Goal: Browse casually

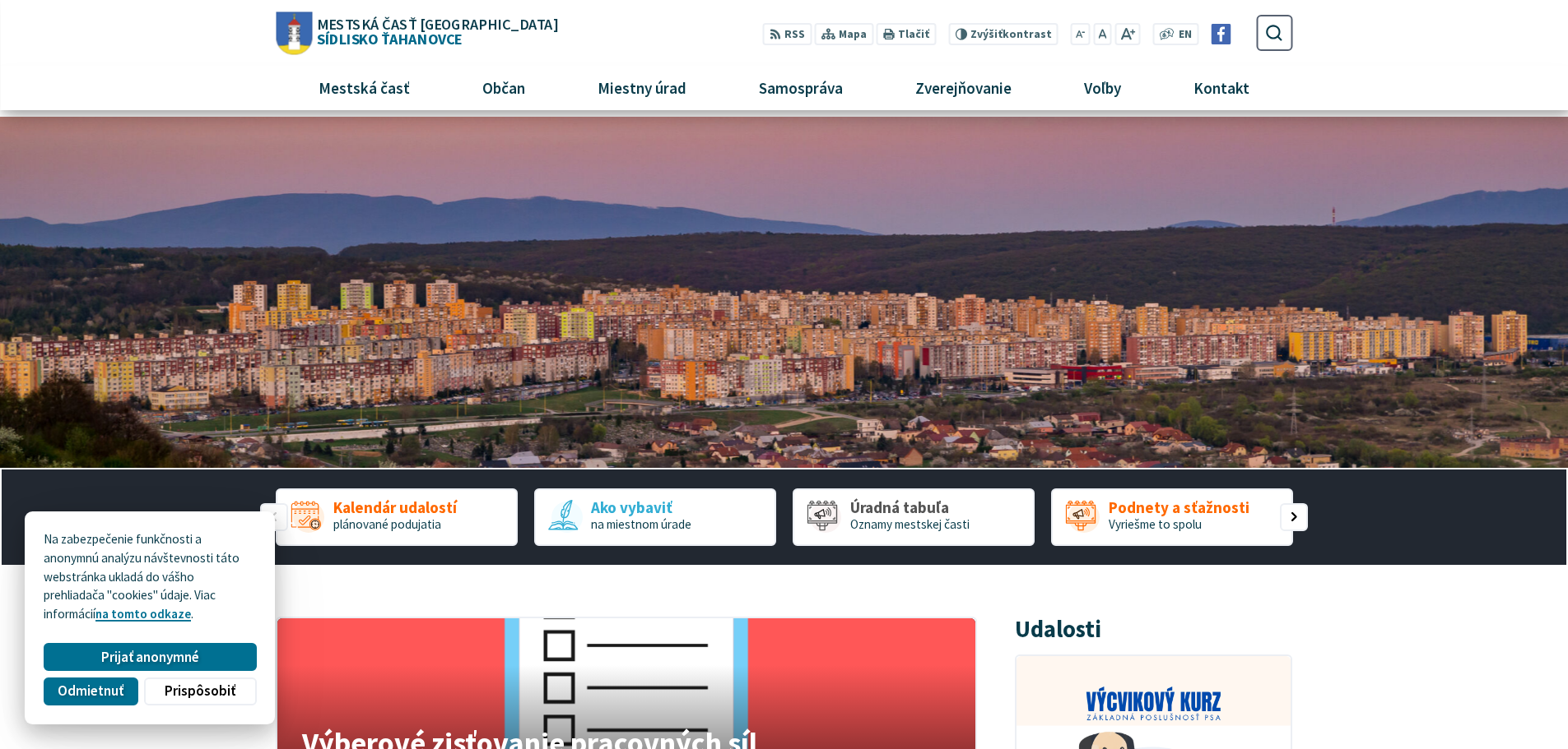
click at [668, 309] on img "1 / 1" at bounding box center [784, 293] width 1568 height 352
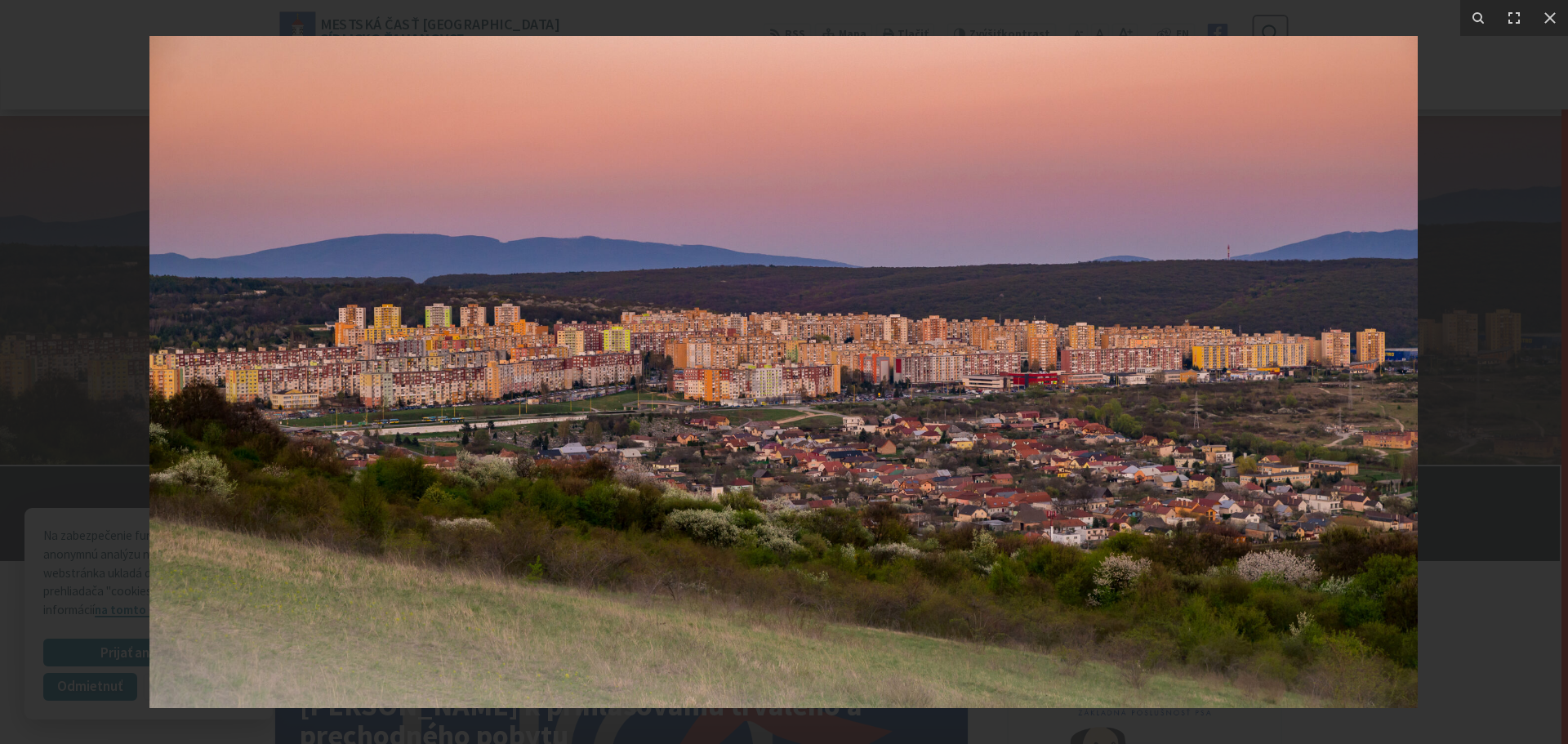
click at [522, 306] on img at bounding box center [784, 372] width 1268 height 673
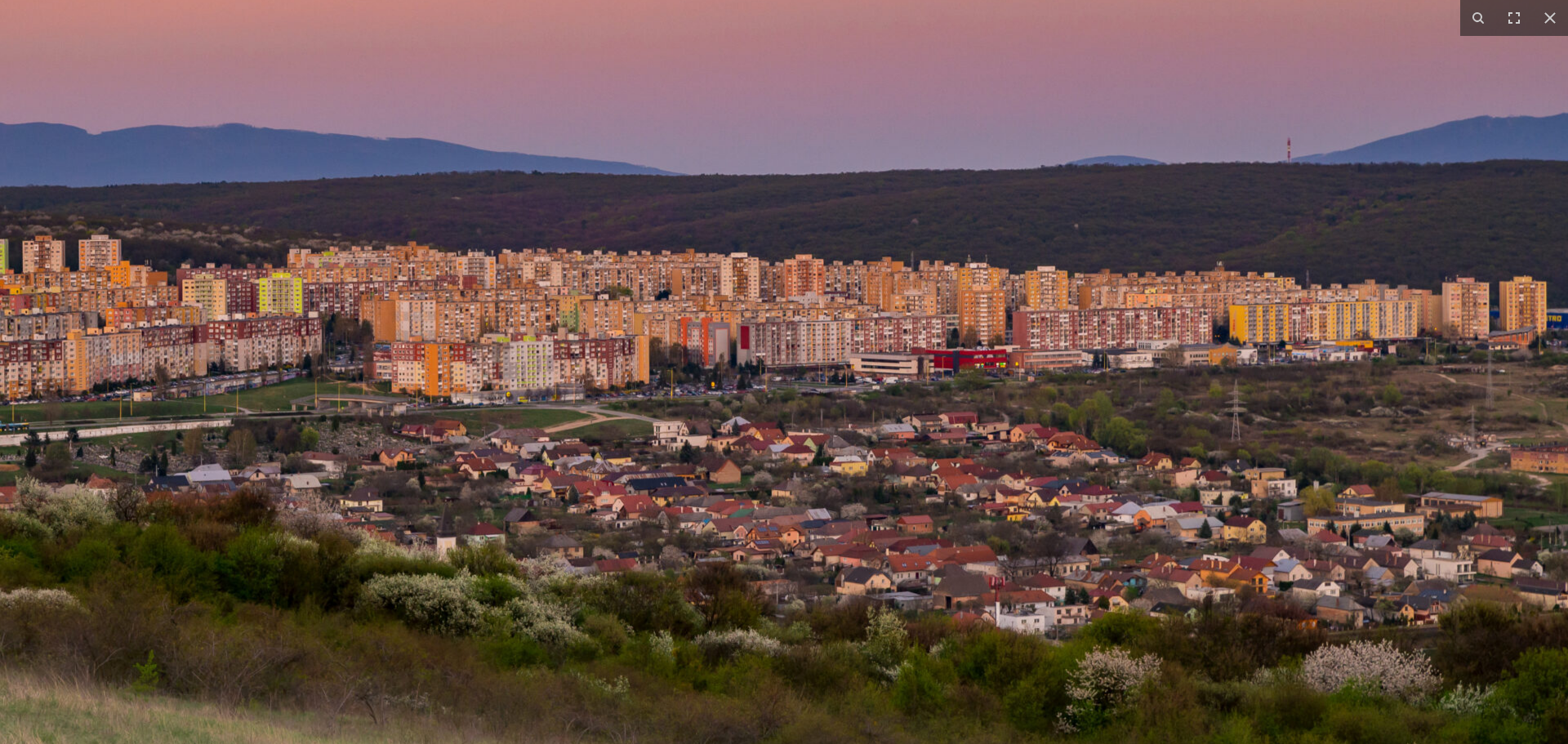
drag, startPoint x: 850, startPoint y: 447, endPoint x: 435, endPoint y: 382, distance: 420.1
click at [435, 382] on img at bounding box center [556, 347] width 2091 height 1109
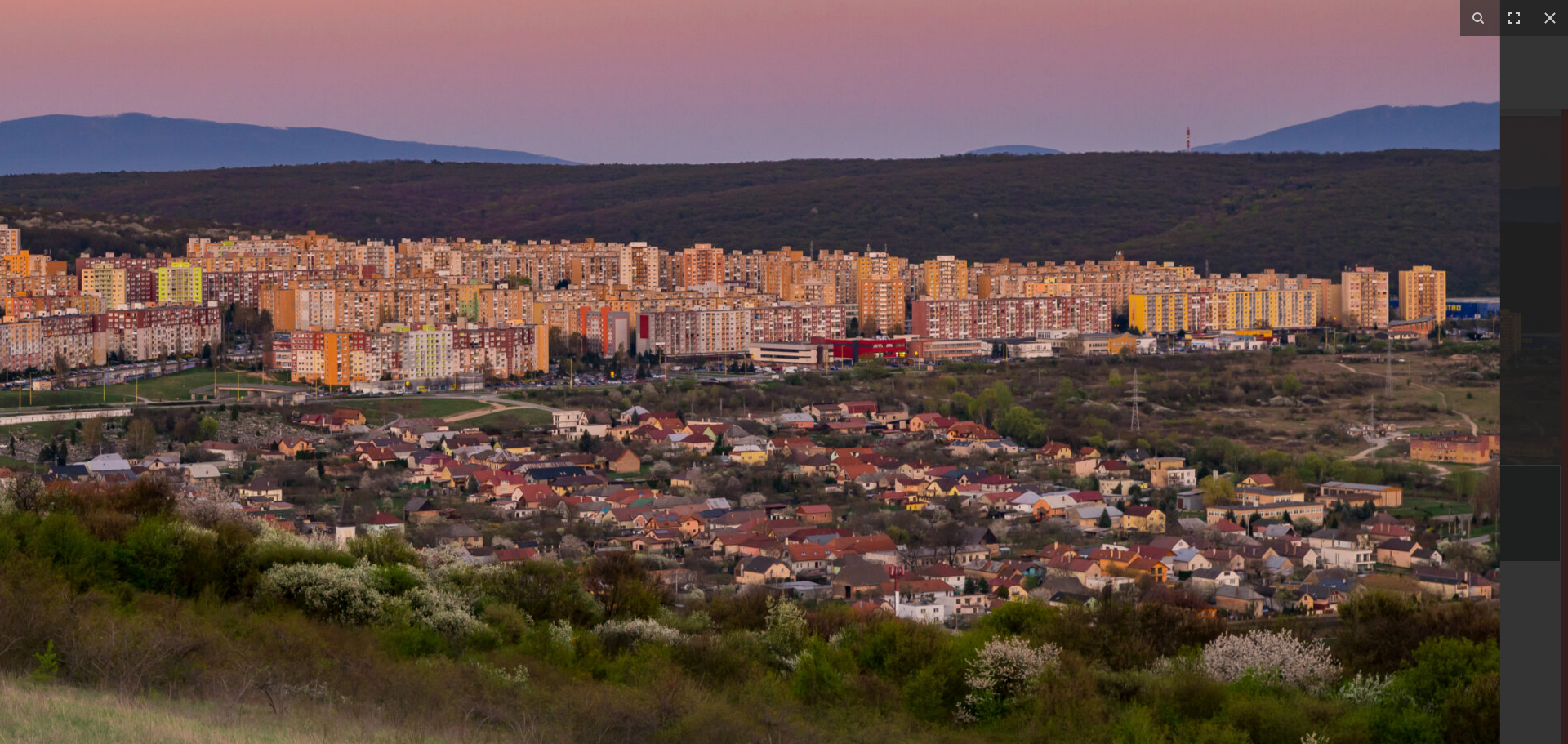
drag, startPoint x: 817, startPoint y: 398, endPoint x: 607, endPoint y: 398, distance: 210.0
click at [607, 398] on img at bounding box center [455, 336] width 2091 height 1109
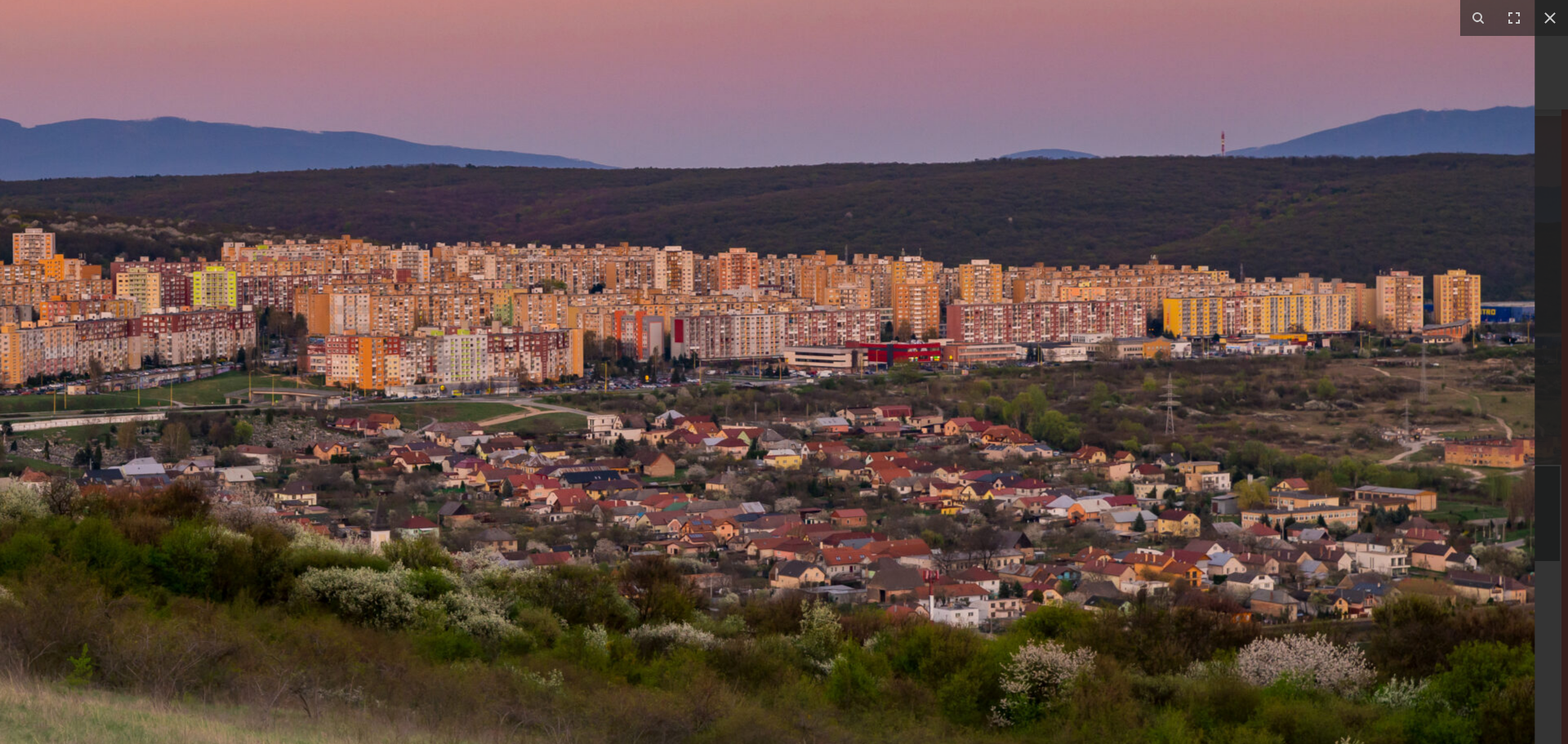
drag, startPoint x: 669, startPoint y: 365, endPoint x: 581, endPoint y: 368, distance: 88.1
click at [581, 368] on img at bounding box center [489, 341] width 2091 height 1109
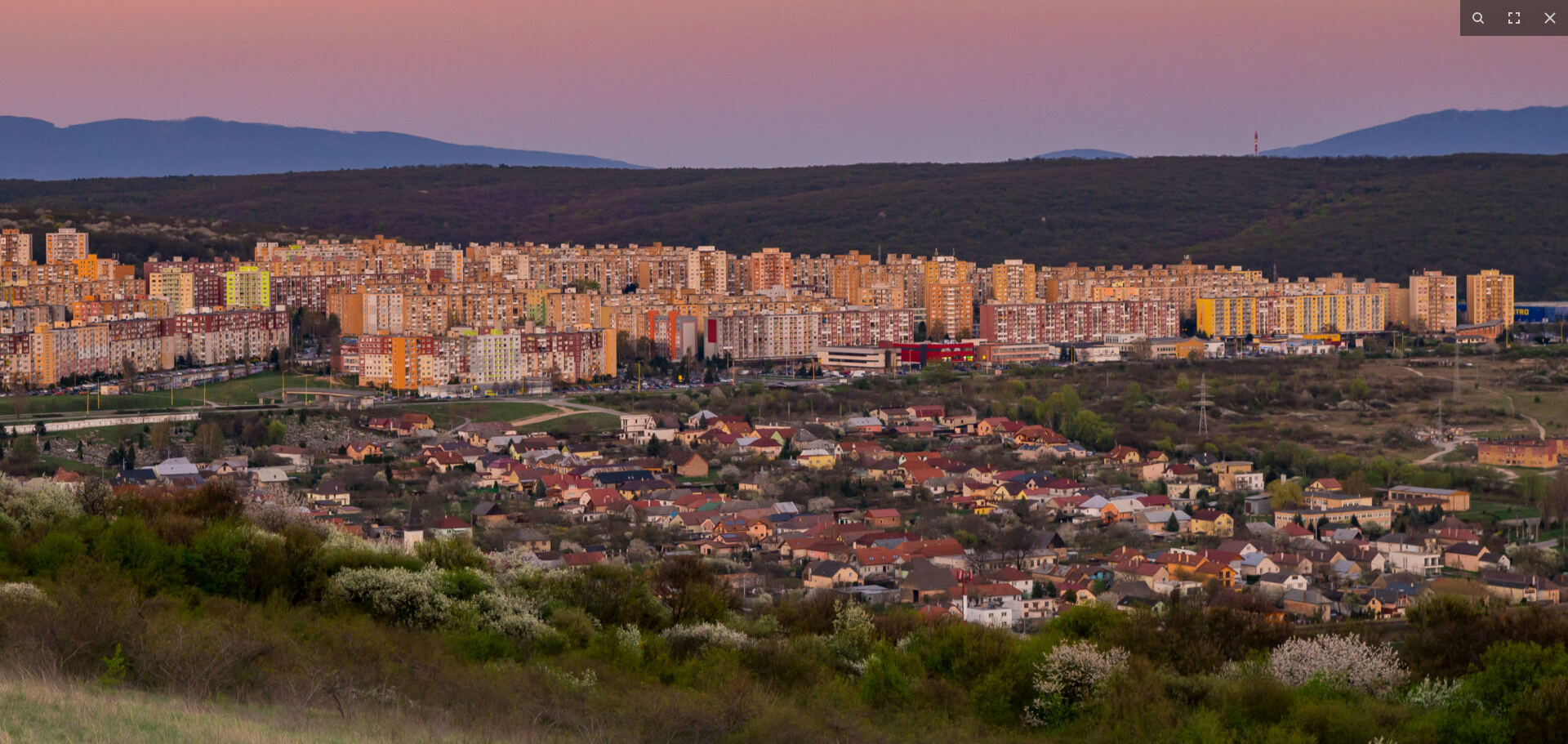
click at [611, 341] on img at bounding box center [523, 341] width 2091 height 1109
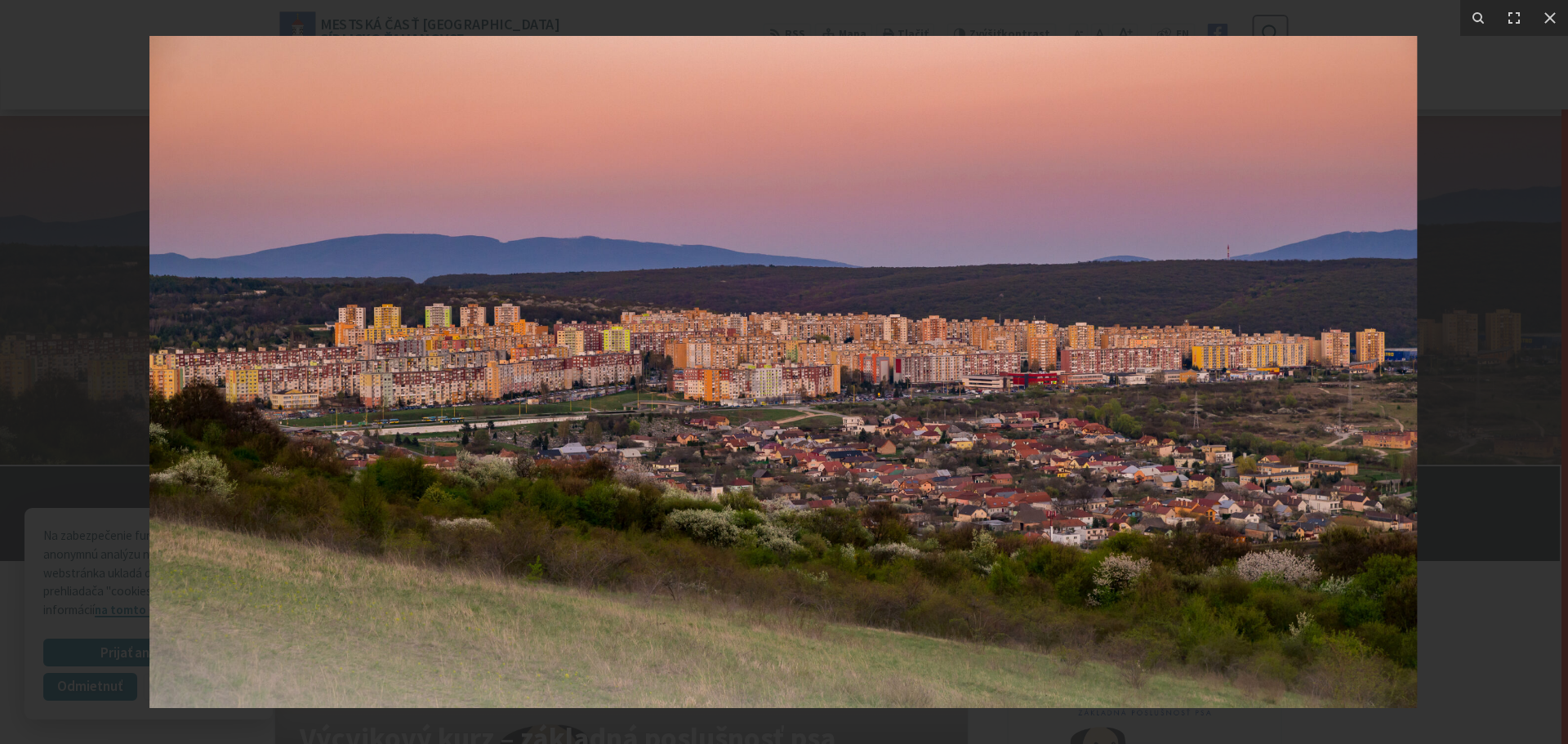
click at [611, 341] on img at bounding box center [784, 372] width 1268 height 673
click at [69, 239] on div at bounding box center [784, 372] width 1568 height 744
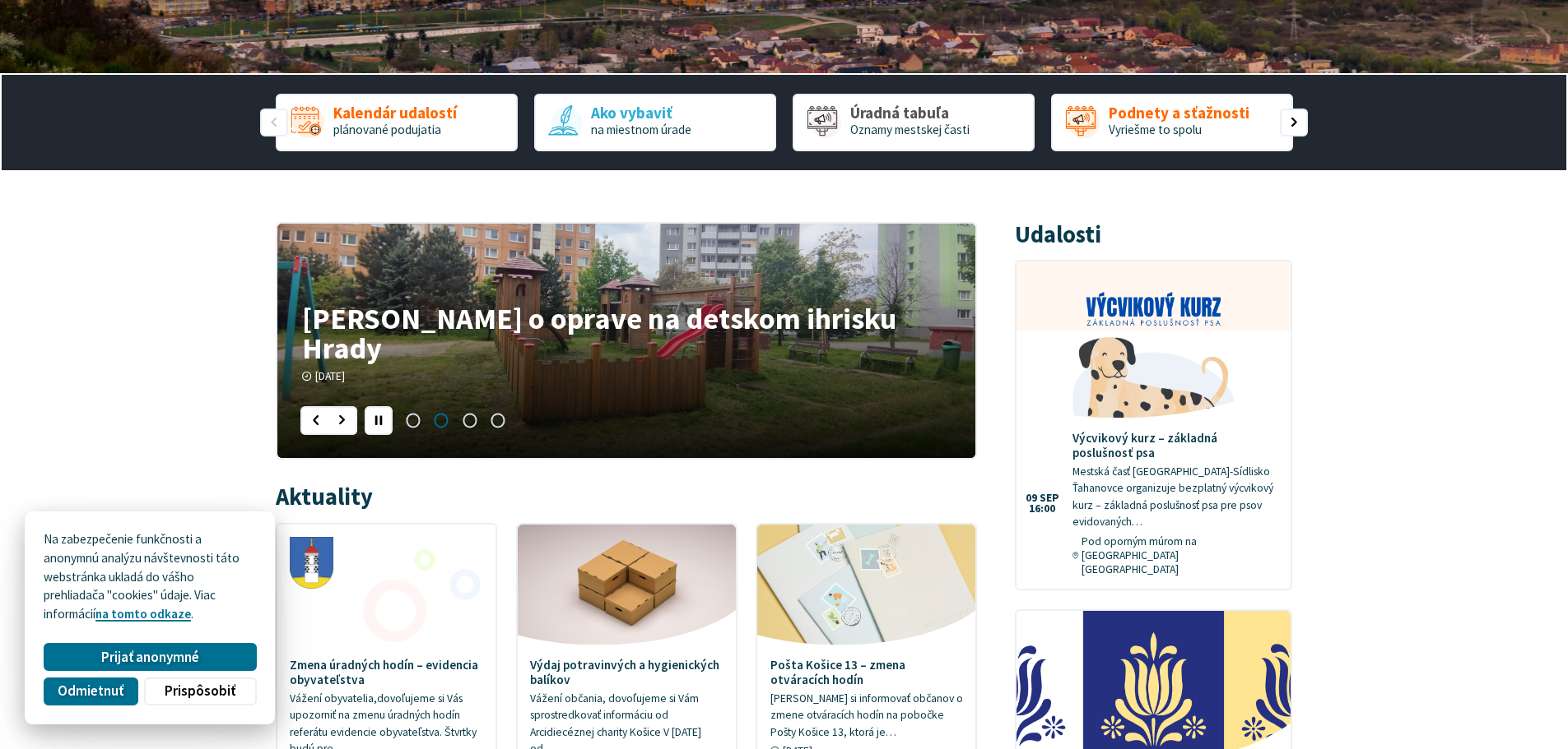
scroll to position [411, 0]
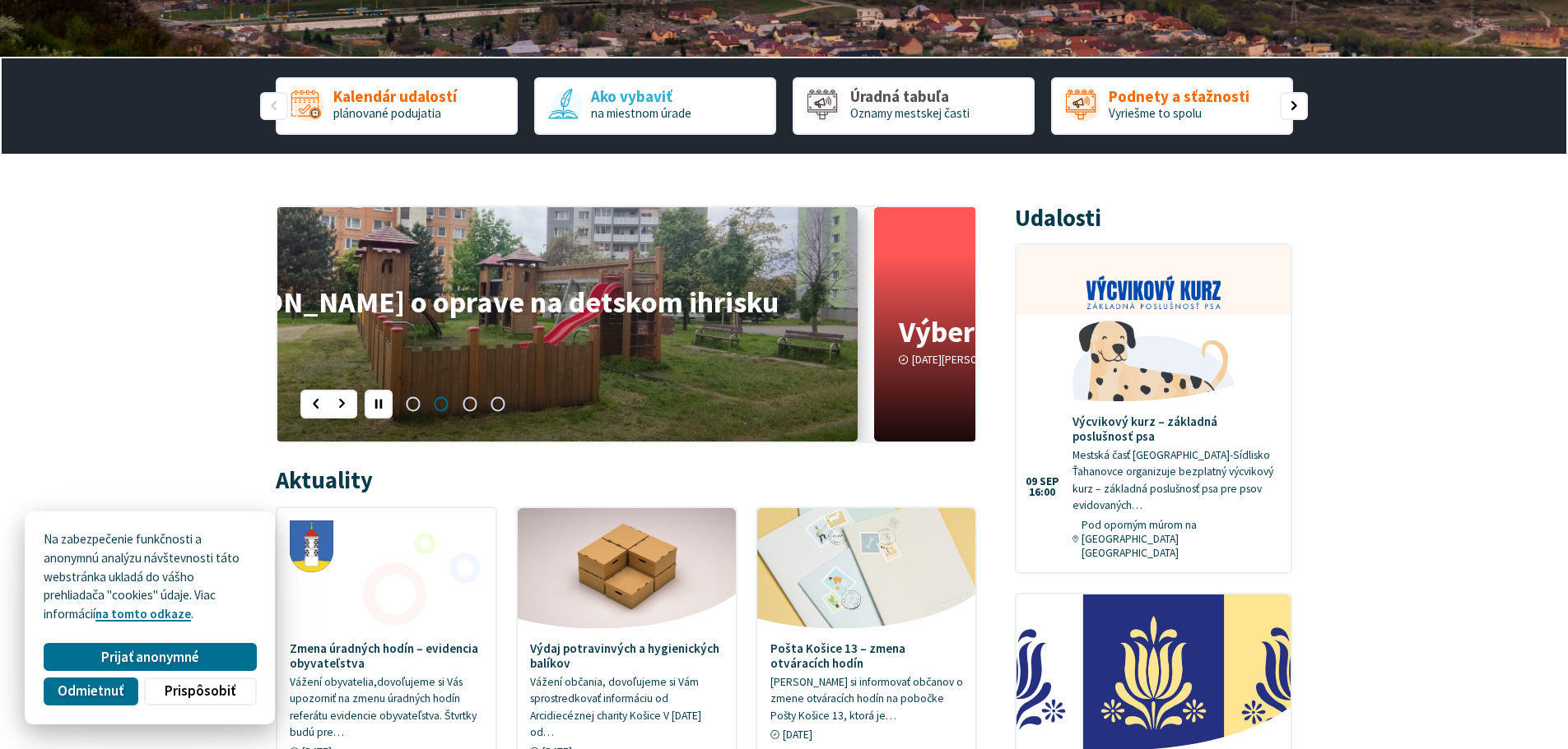
click at [432, 273] on figure "2 / 4" at bounding box center [508, 324] width 698 height 235
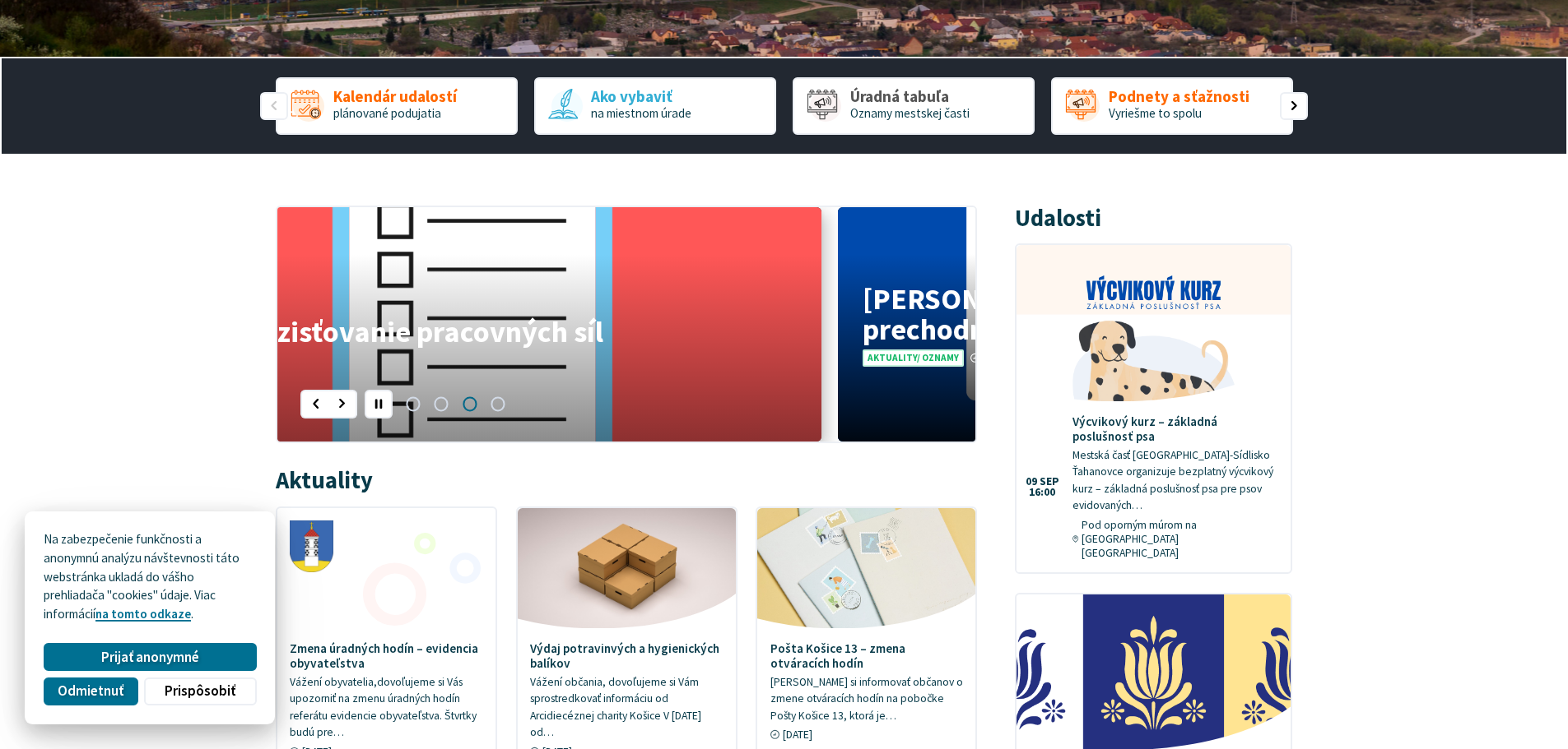
click at [448, 273] on figure "3 / 4" at bounding box center [472, 324] width 698 height 235
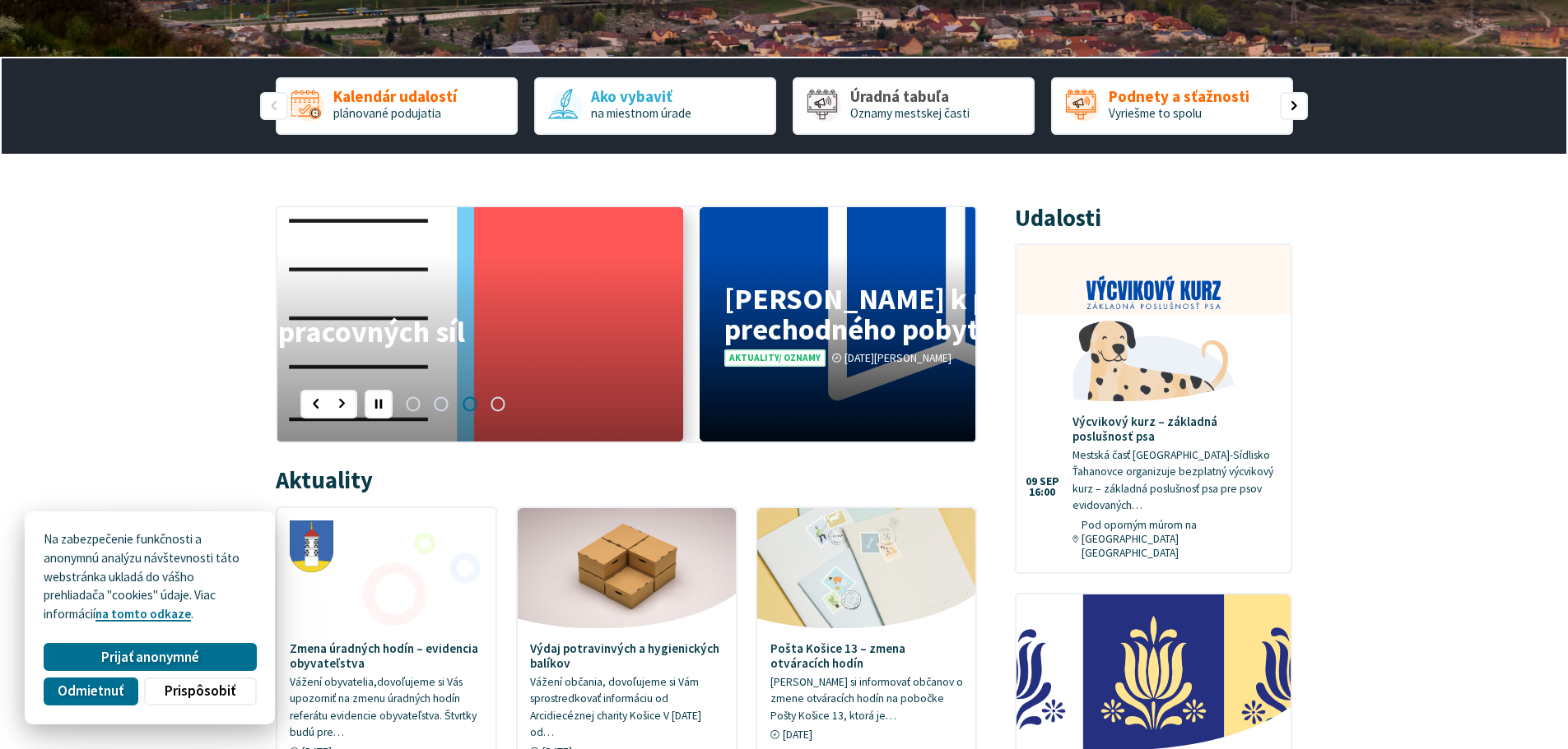
click at [297, 275] on figure "3 / 4" at bounding box center [334, 324] width 698 height 235
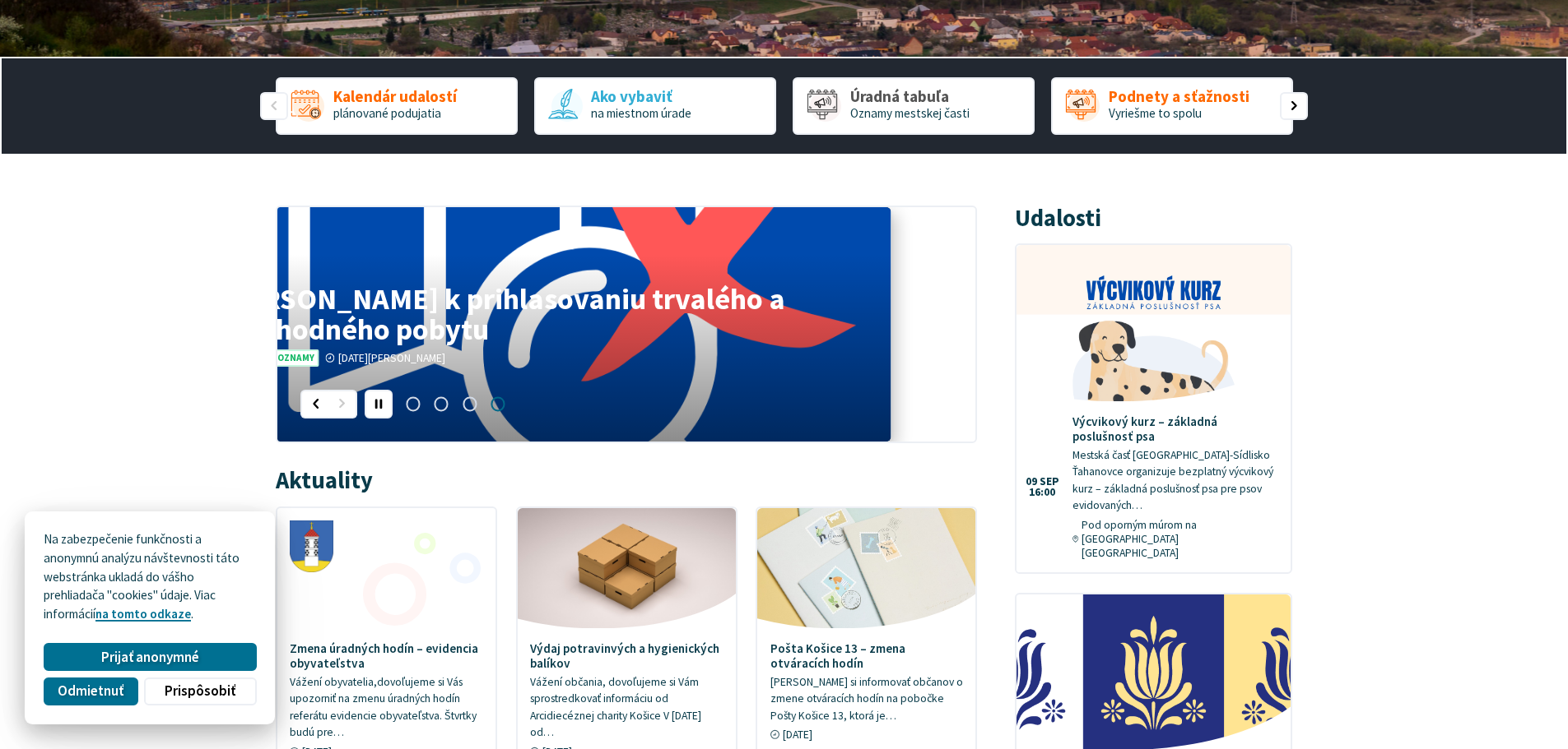
click at [454, 275] on figure "4 / 4" at bounding box center [541, 324] width 698 height 235
